Goal: Check status: Check status

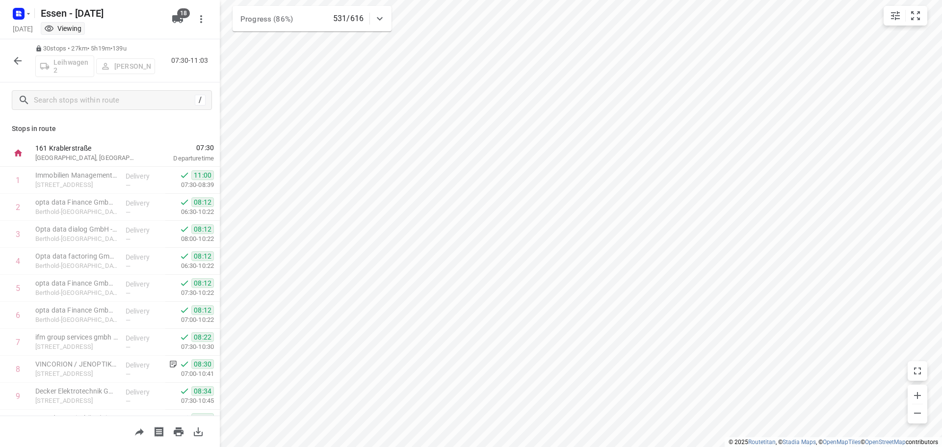
scroll to position [588, 0]
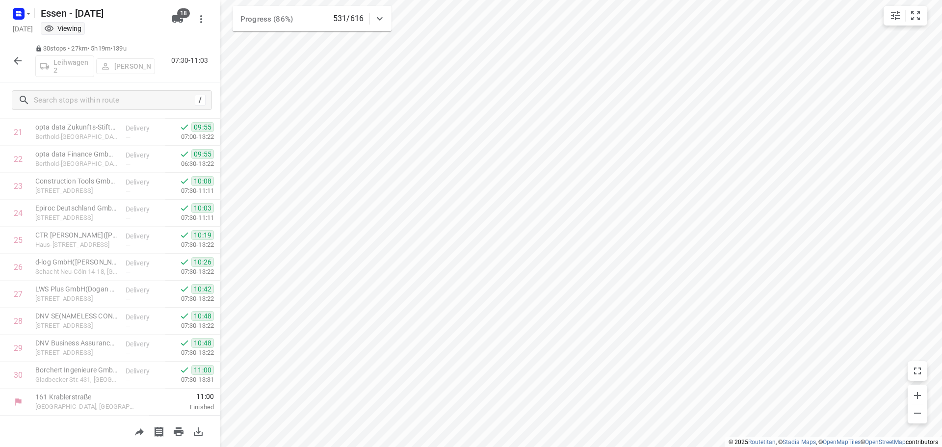
click at [17, 60] on icon "button" at bounding box center [18, 61] width 8 height 8
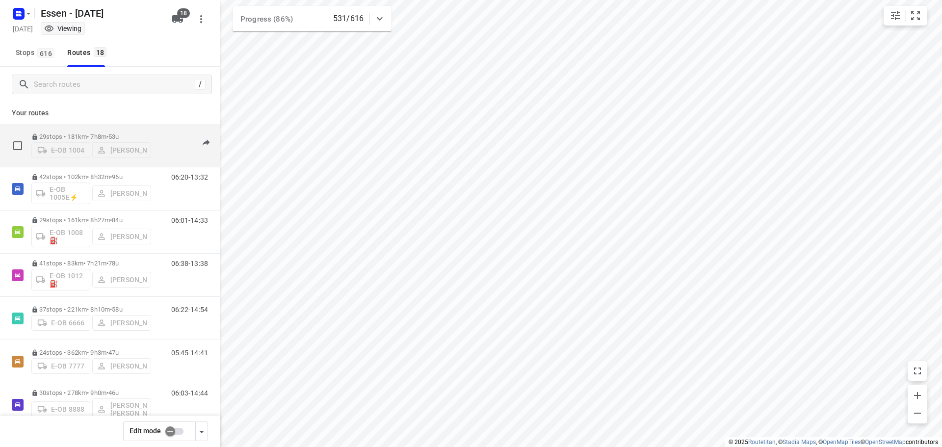
click at [134, 133] on p "29 stops • 181km • 7h8m • [DATE]" at bounding box center [91, 136] width 120 height 7
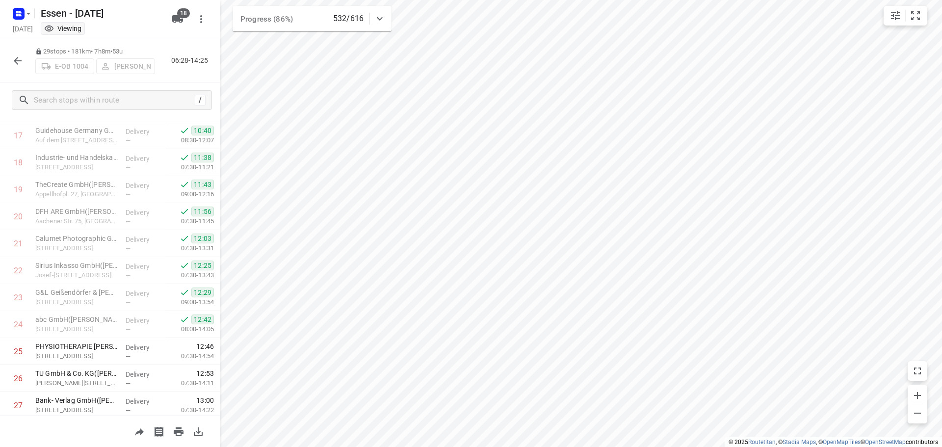
scroll to position [561, 0]
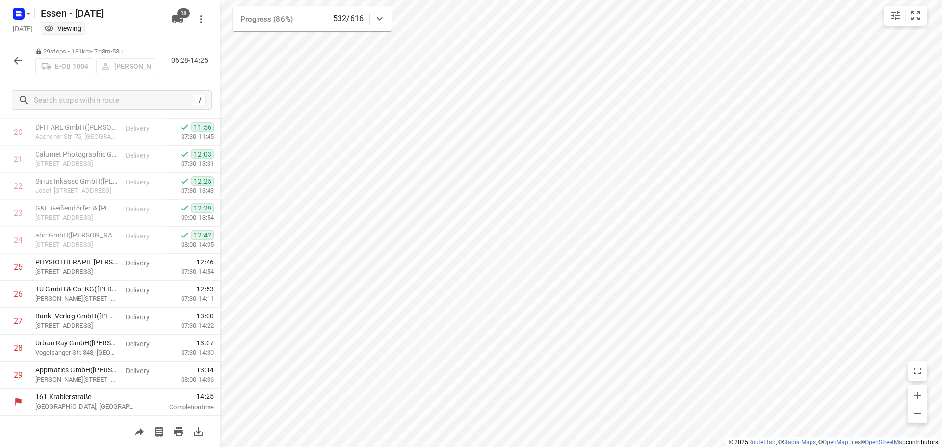
click at [15, 59] on icon "button" at bounding box center [18, 61] width 12 height 12
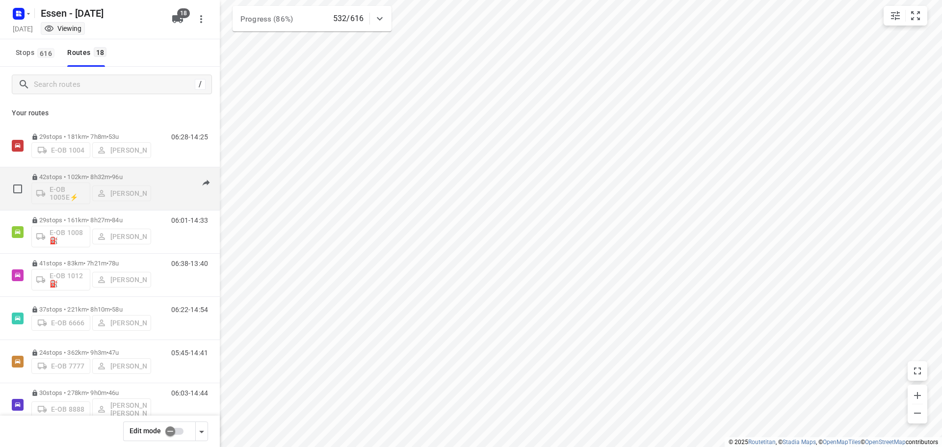
click at [136, 179] on p "42 stops • 102km • 8h32m • [DATE]" at bounding box center [91, 176] width 120 height 7
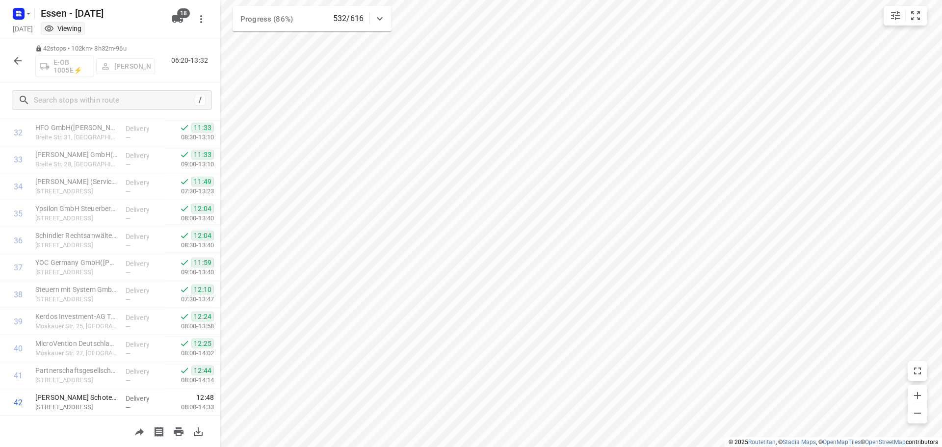
scroll to position [912, 0]
click at [12, 61] on icon "button" at bounding box center [18, 61] width 12 height 12
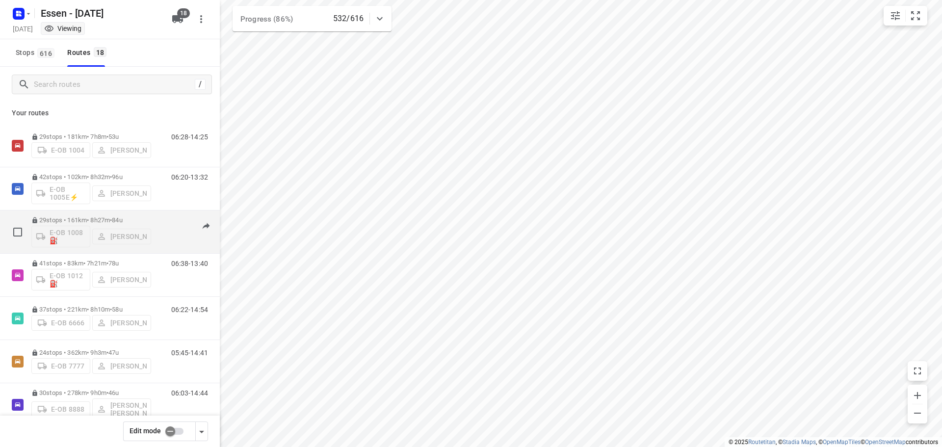
click at [122, 217] on span "84u" at bounding box center [117, 219] width 10 height 7
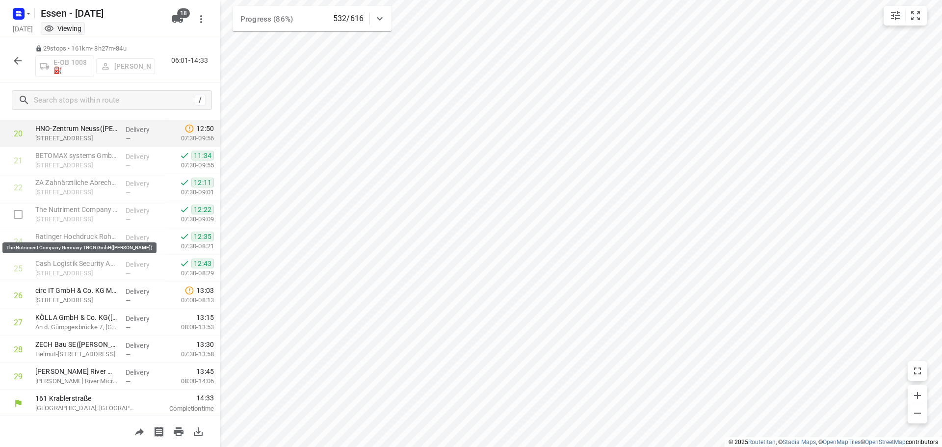
scroll to position [561, 0]
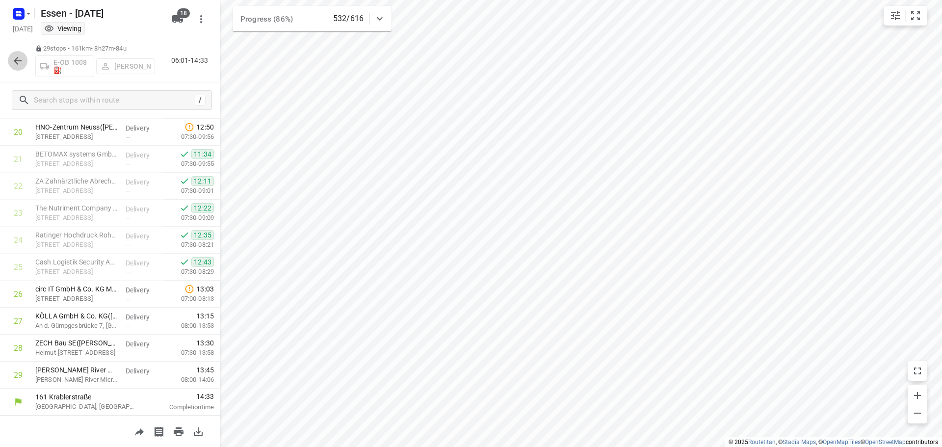
click at [19, 64] on icon "button" at bounding box center [18, 61] width 12 height 12
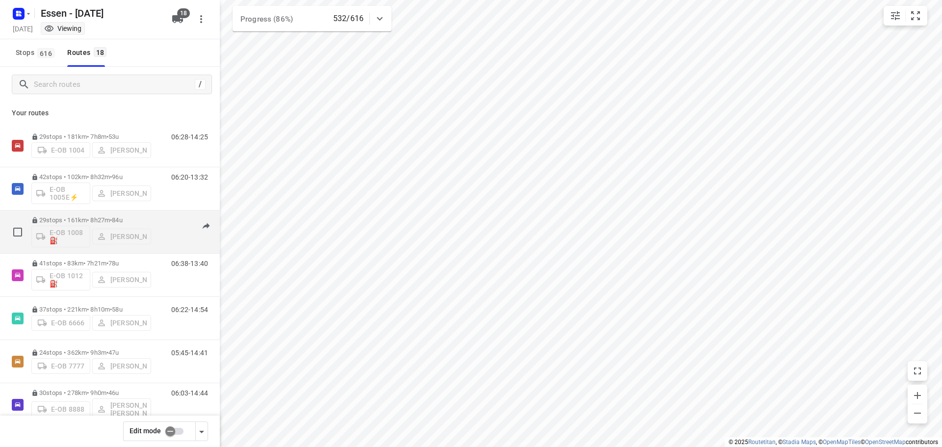
scroll to position [49, 0]
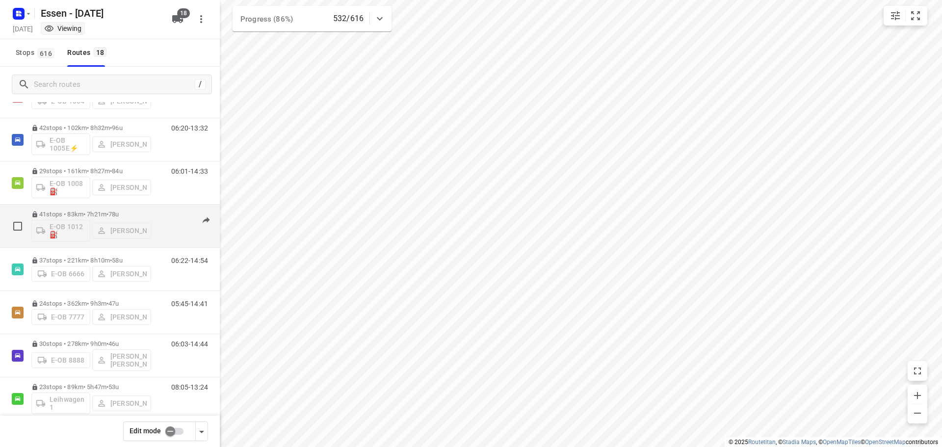
click at [87, 213] on p "41 stops • 83km • 7h21m • [DATE]" at bounding box center [91, 214] width 120 height 7
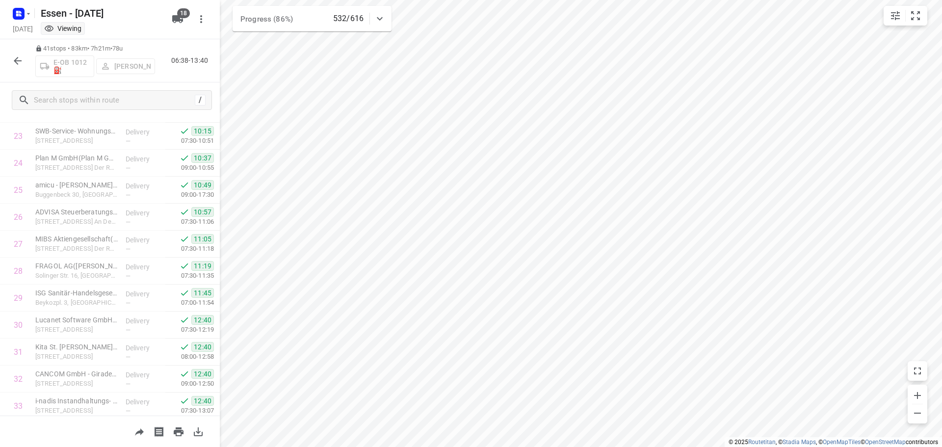
scroll to position [885, 0]
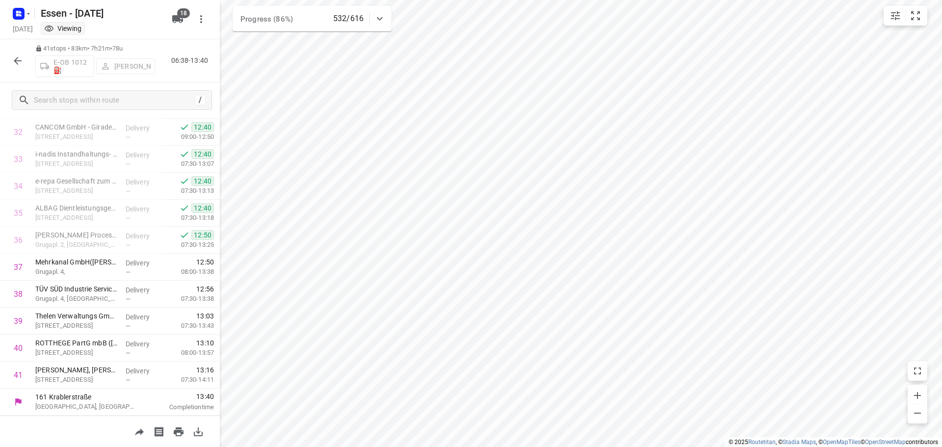
click at [21, 57] on icon "button" at bounding box center [18, 61] width 12 height 12
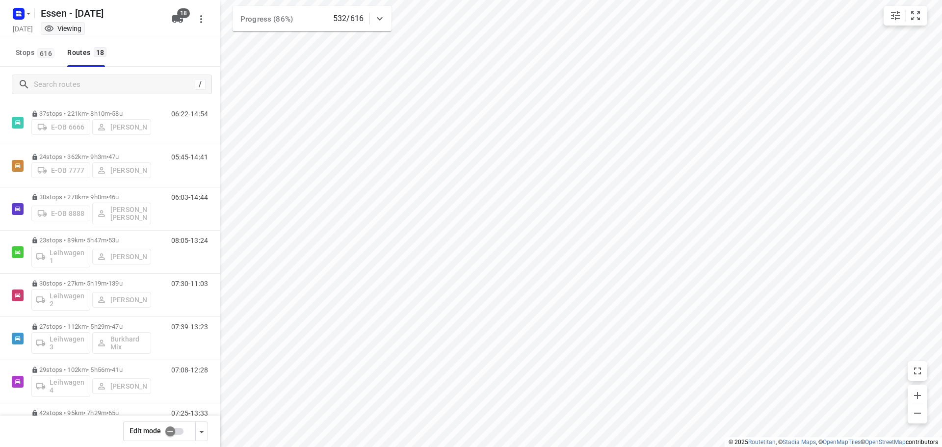
scroll to position [196, 0]
click at [86, 193] on p "30 stops • 278km • 9h0m • [DATE]" at bounding box center [91, 196] width 120 height 7
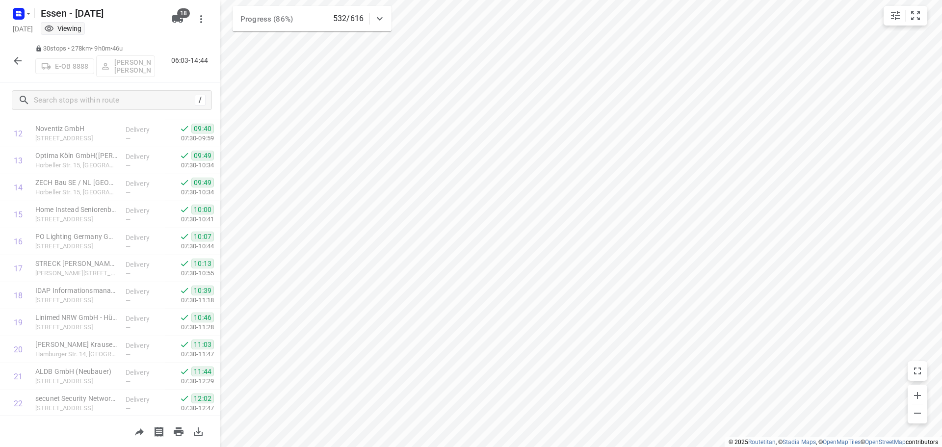
scroll to position [588, 0]
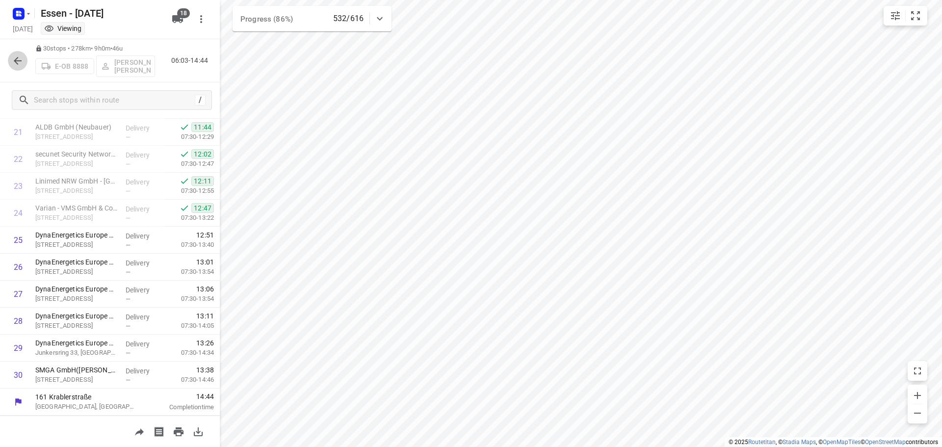
click at [14, 69] on button "button" at bounding box center [18, 61] width 20 height 20
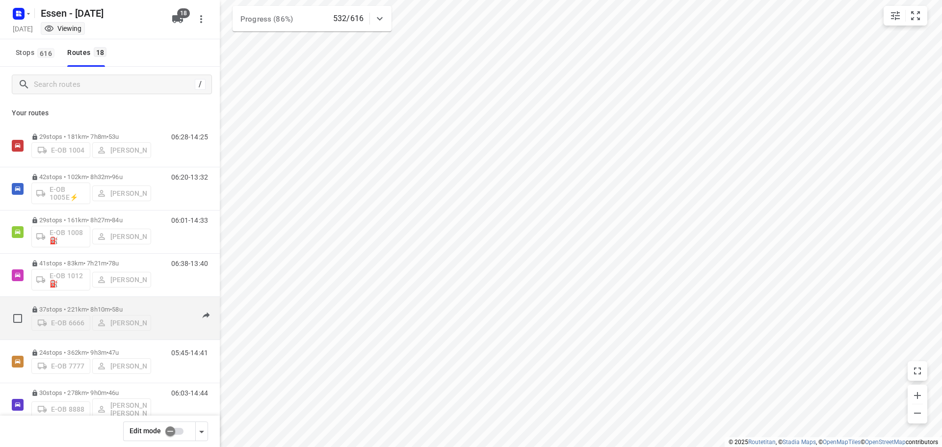
scroll to position [98, 0]
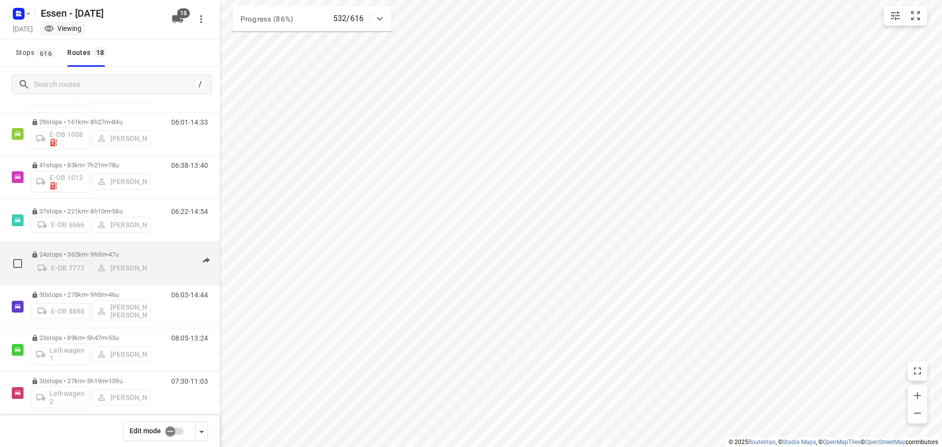
click at [95, 251] on p "24 stops • 362km • 9h3m • [DATE]" at bounding box center [91, 254] width 120 height 7
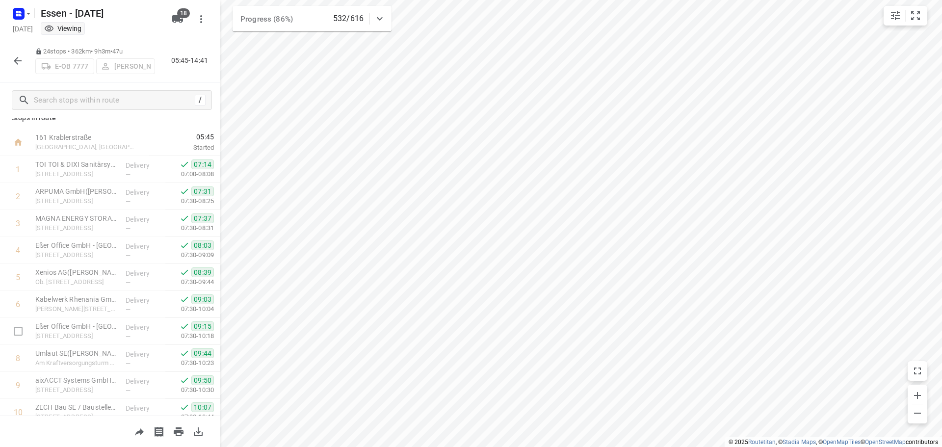
scroll to position [0, 0]
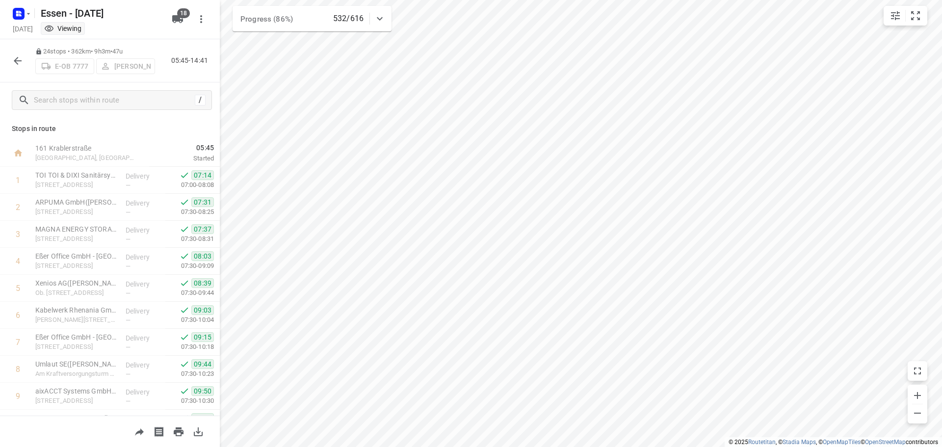
click at [15, 59] on icon "button" at bounding box center [18, 61] width 8 height 8
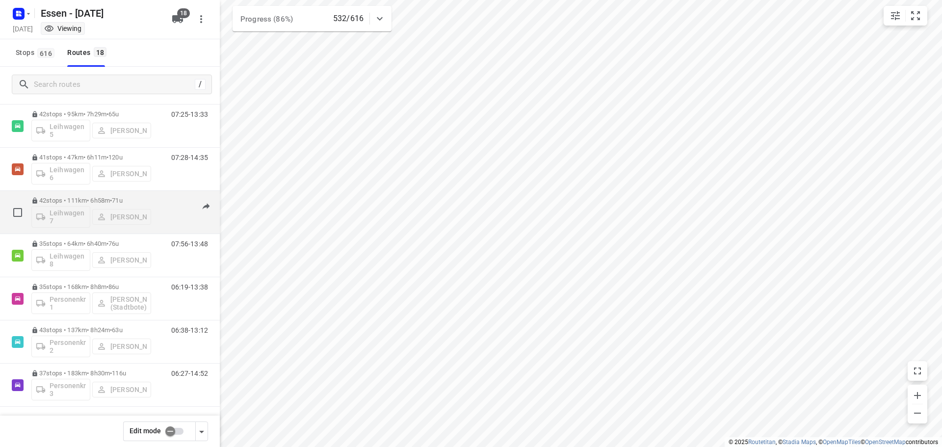
scroll to position [496, 0]
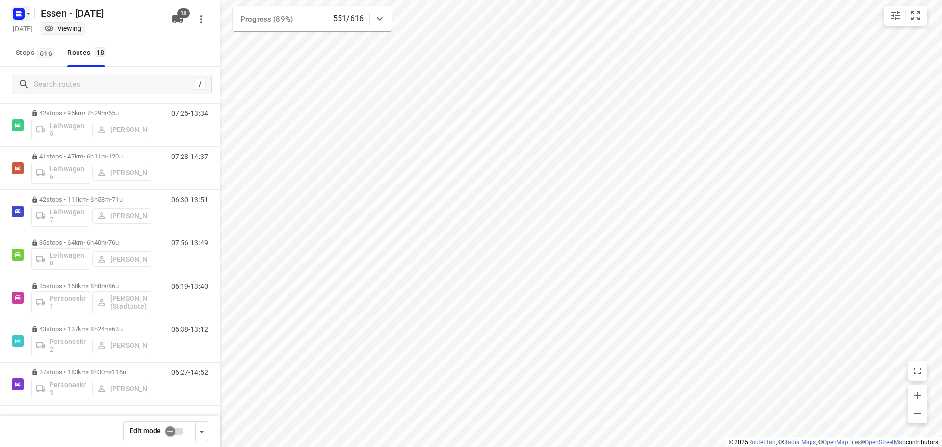
click at [26, 19] on icon "button" at bounding box center [19, 14] width 16 height 16
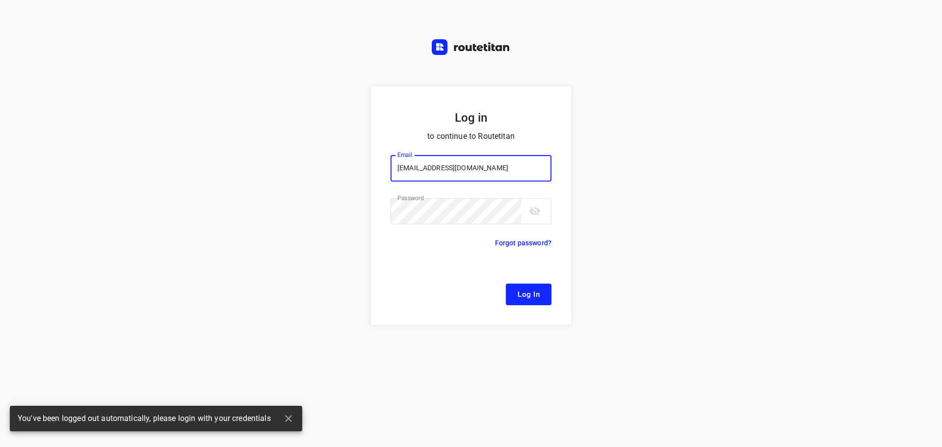
click at [42, 35] on div "Log in to continue to Routetitan Email [EMAIL_ADDRESS][DOMAIN_NAME] Email ​ Pas…" at bounding box center [471, 223] width 942 height 447
click at [521, 301] on span "Log In" at bounding box center [529, 294] width 22 height 13
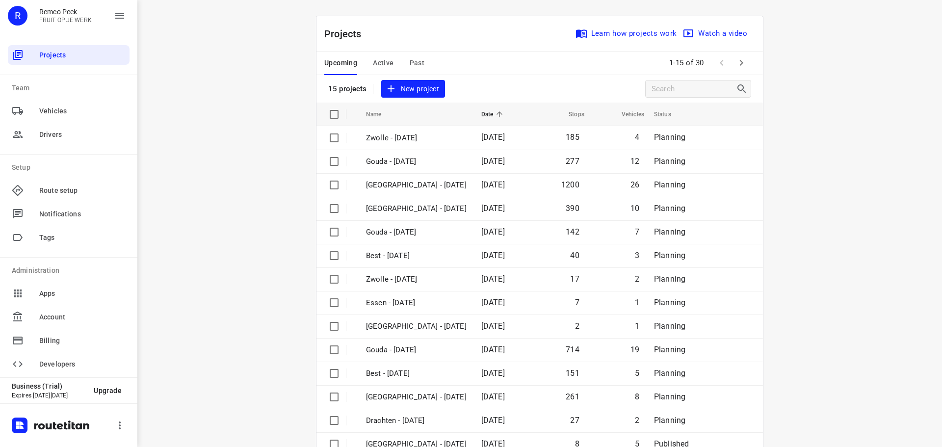
click at [410, 56] on button "Past" at bounding box center [417, 64] width 15 height 24
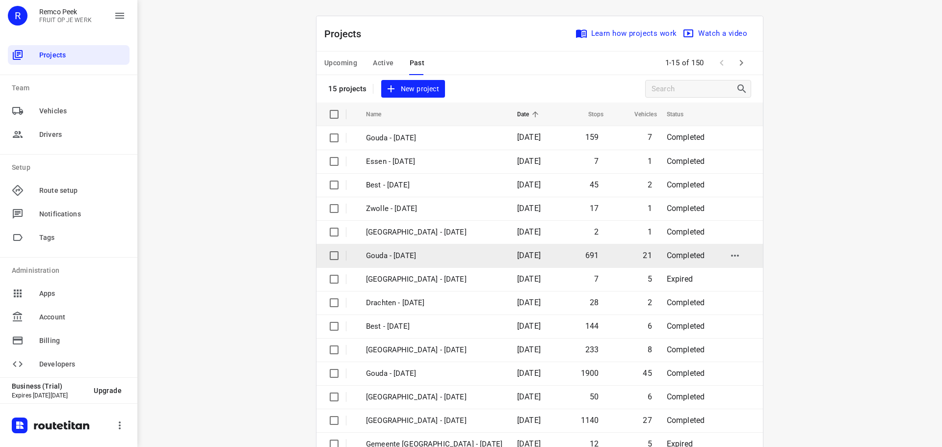
scroll to position [49, 0]
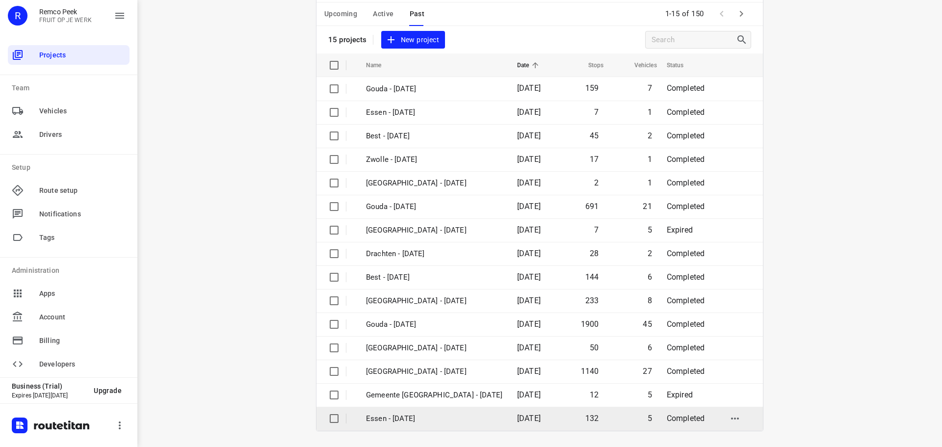
click at [404, 421] on p "Essen - [DATE]" at bounding box center [434, 418] width 136 height 11
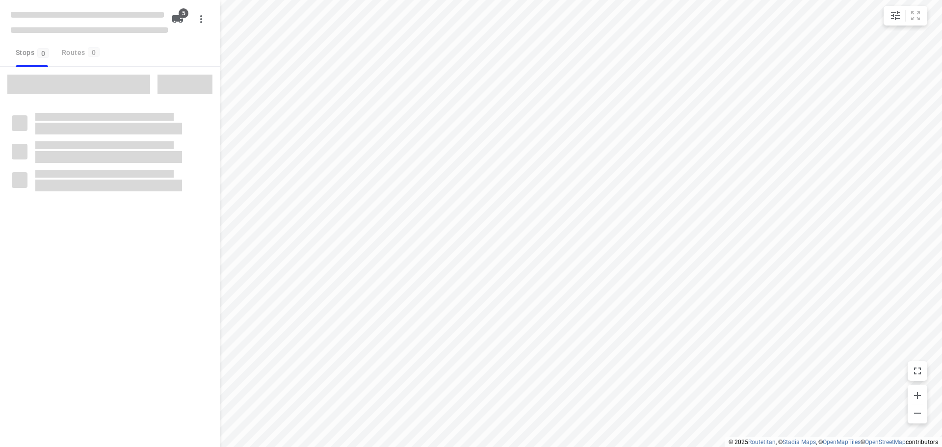
checkbox input "true"
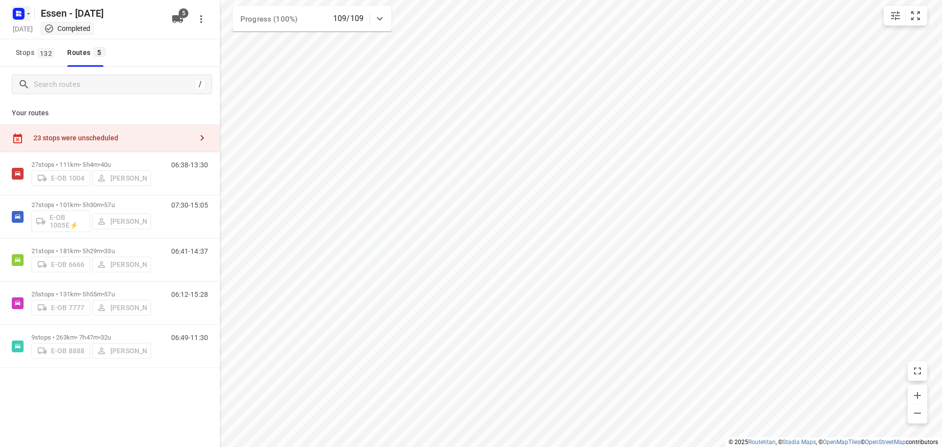
click at [28, 12] on icon "button" at bounding box center [29, 14] width 8 height 8
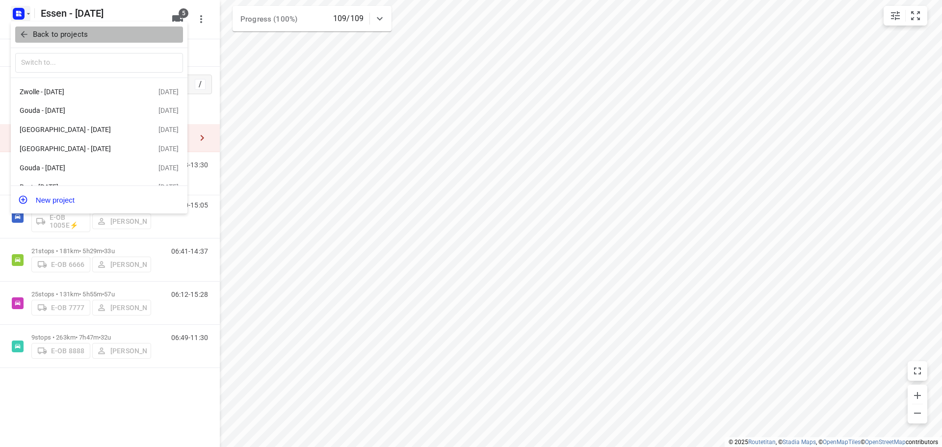
click at [28, 30] on icon "button" at bounding box center [24, 34] width 10 height 10
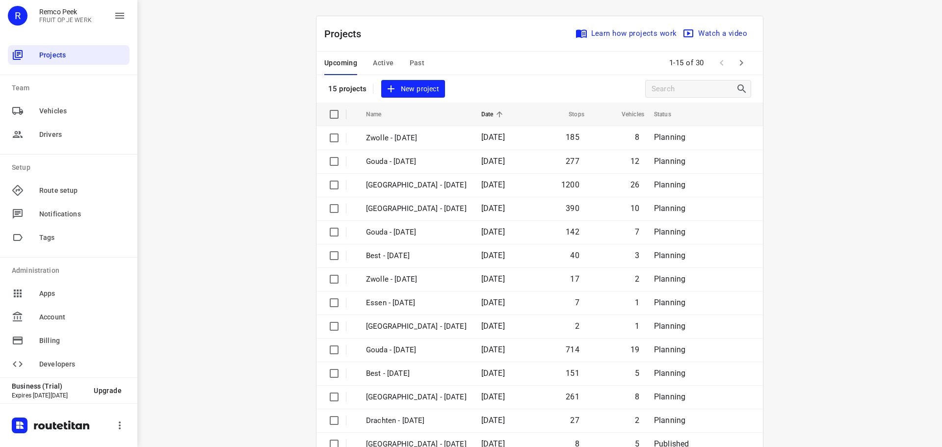
click at [373, 70] on button "Active" at bounding box center [383, 64] width 21 height 24
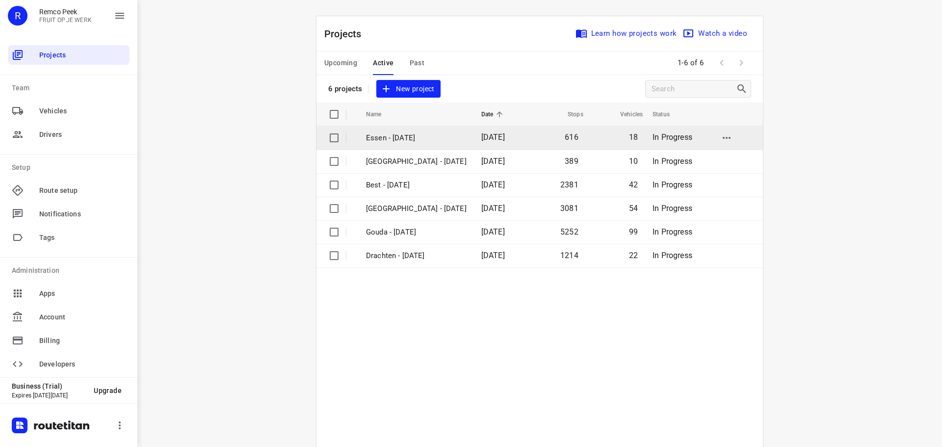
click at [360, 139] on td "Essen - [DATE]" at bounding box center [414, 138] width 117 height 24
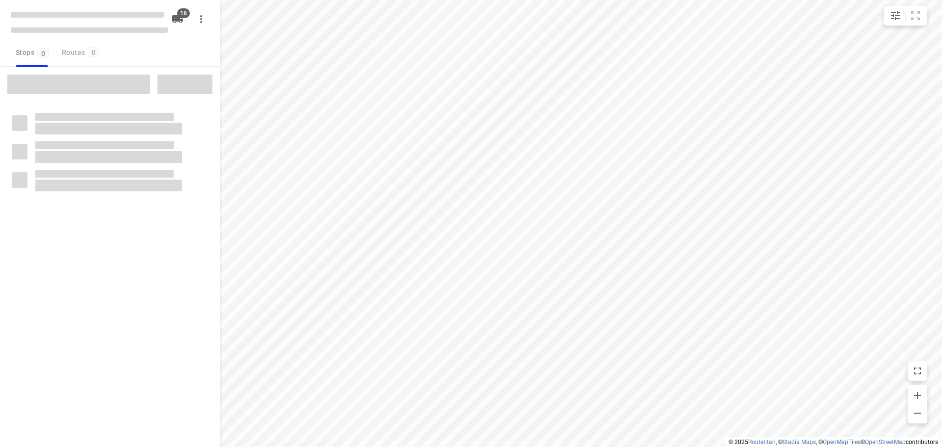
checkbox input "true"
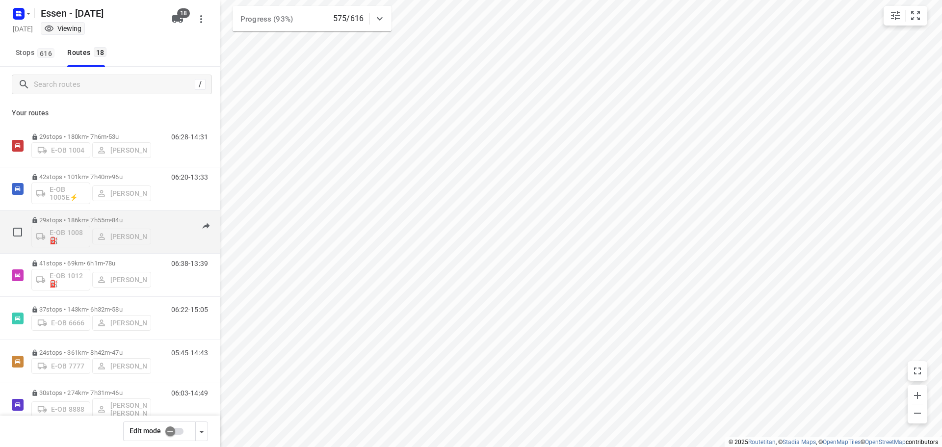
click at [105, 221] on p "29 stops • 186km • 7h55m • [DATE]" at bounding box center [91, 219] width 120 height 7
